Goal: Complete application form: Complete application form

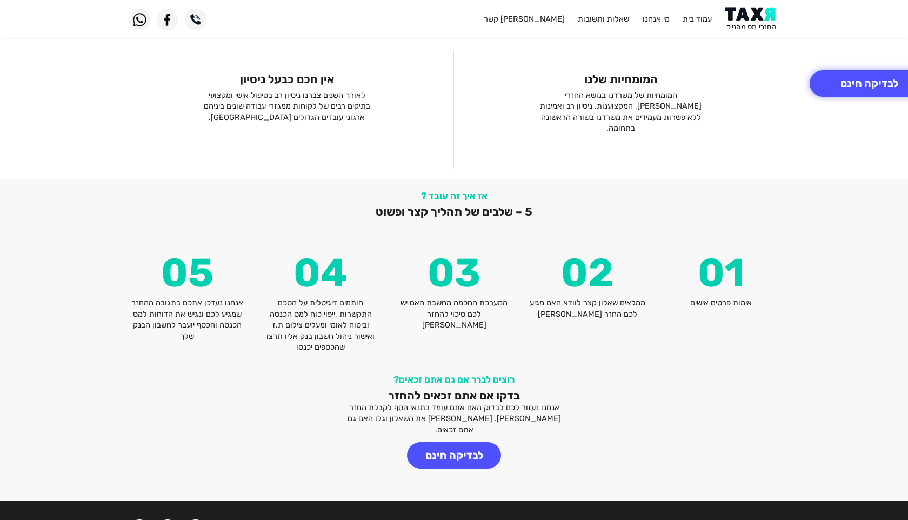
scroll to position [1149, 0]
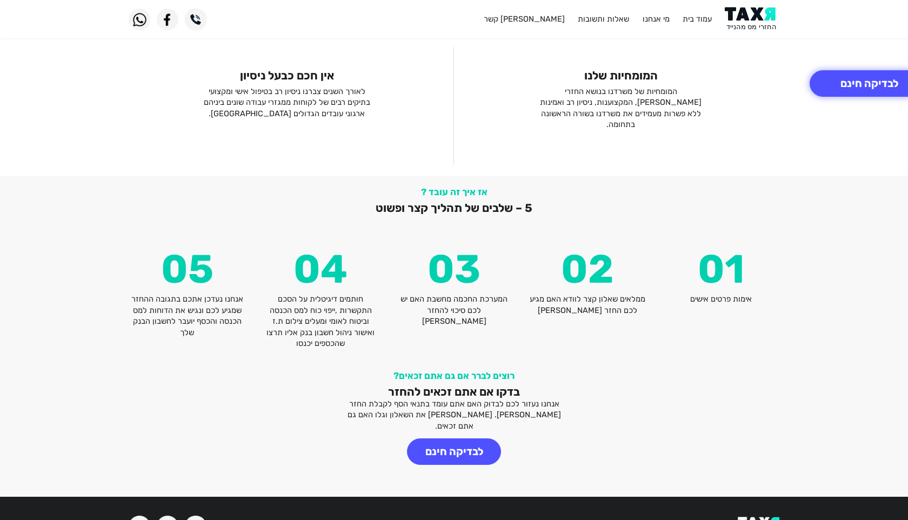
click at [170, 516] on img at bounding box center [168, 527] width 22 height 22
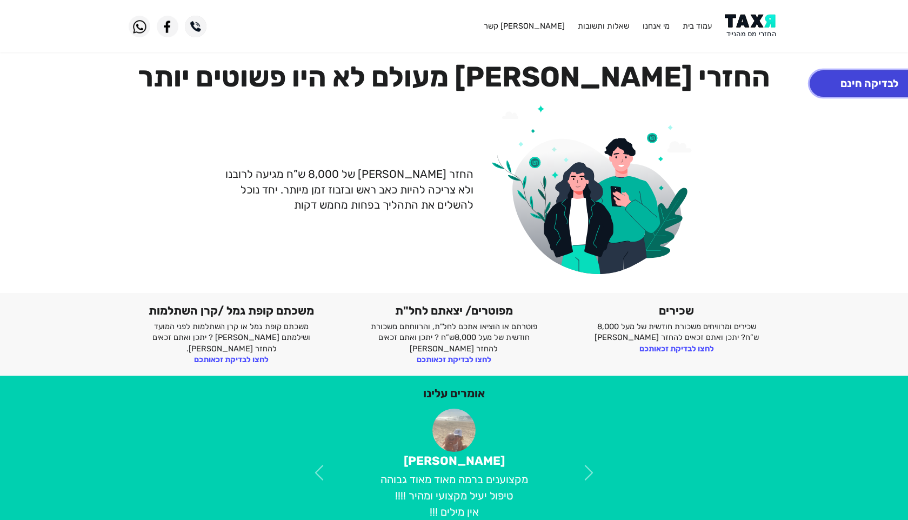
click at [882, 81] on button "לבדיקה חינם" at bounding box center [869, 83] width 119 height 26
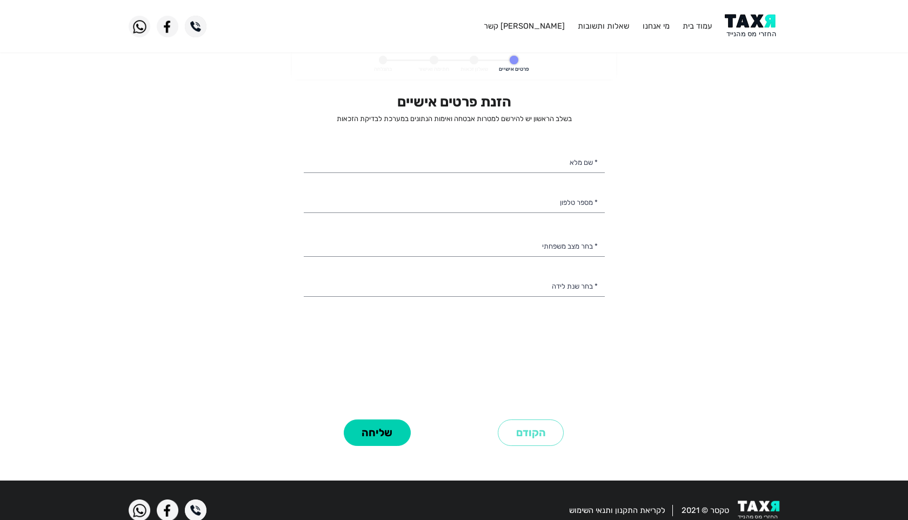
select select
click at [566, 157] on input "* שם מלא" at bounding box center [454, 161] width 301 height 23
type input "[PERSON_NAME]"
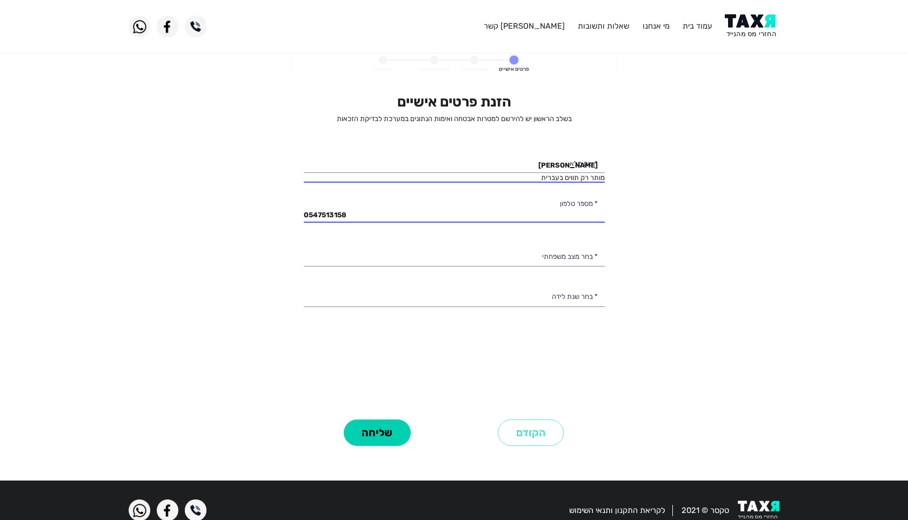
type input "054-7513158"
click at [521, 259] on select "רווק/ה נשוי/אה גרוש/ה אלמן/נה" at bounding box center [454, 255] width 301 height 23
select select "2: Married"
click at [304, 244] on select "רווק/ה נשוי/אה גרוש/ה אלמן/נה" at bounding box center [454, 255] width 301 height 23
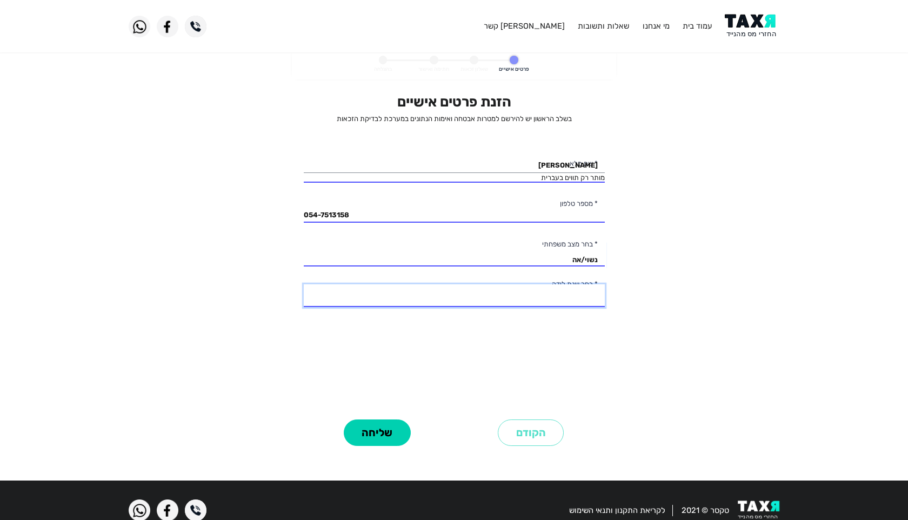
click at [524, 296] on select "2003 2002 2001 2000 1999 1998 1997 1996 1995 1994 1993 1992 1991 1990 1989 1988…" at bounding box center [454, 295] width 301 height 23
select select "15: 1989"
click at [304, 284] on select "2003 2002 2001 2000 1999 1998 1997 1996 1995 1994 1993 1992 1991 1990 1989 1988…" at bounding box center [454, 295] width 301 height 23
click at [396, 436] on button "שליחה" at bounding box center [377, 433] width 67 height 26
click at [528, 162] on input "Guy Shamir" at bounding box center [454, 161] width 301 height 23
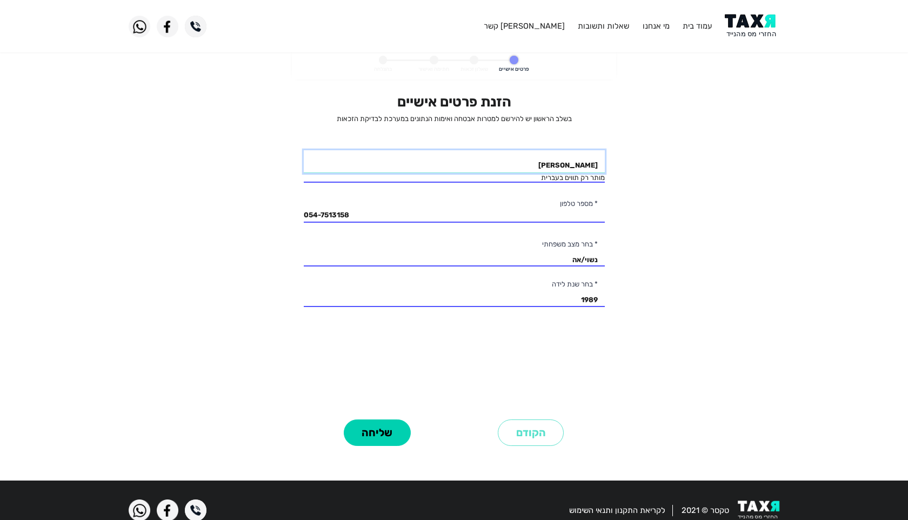
click at [528, 162] on input "Guy Shamir" at bounding box center [454, 161] width 301 height 23
type input "גיא שמיר"
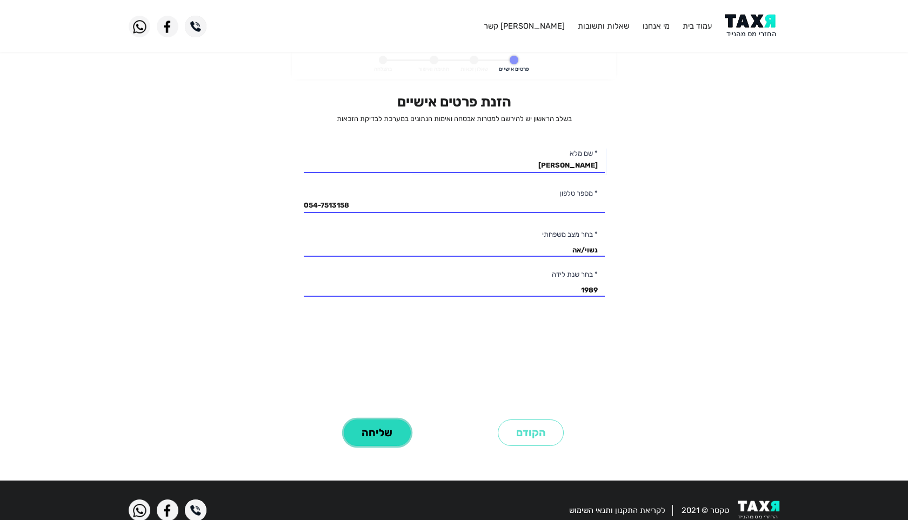
click at [367, 423] on button "שליחה" at bounding box center [377, 433] width 67 height 26
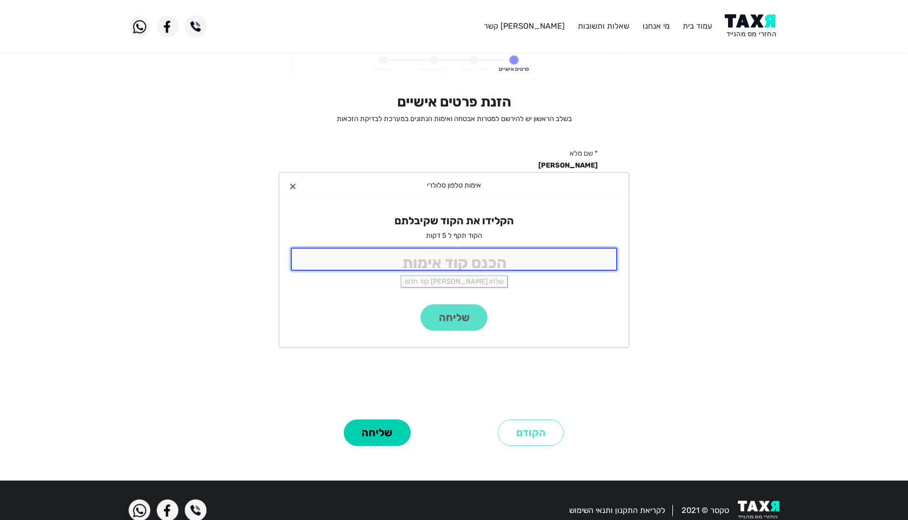
click at [462, 257] on input "tel" at bounding box center [454, 259] width 327 height 23
type input "8734"
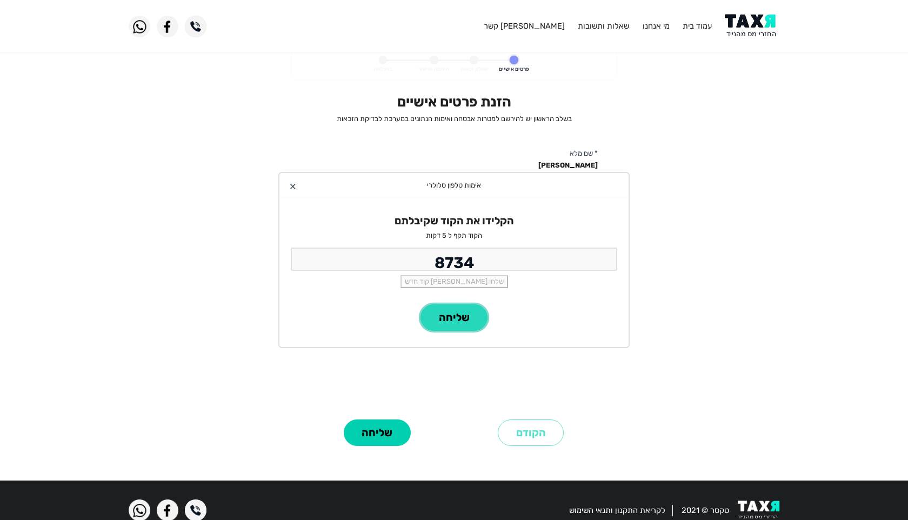
click at [460, 315] on button "שליחה" at bounding box center [454, 317] width 67 height 26
